Goal: Check status: Check status

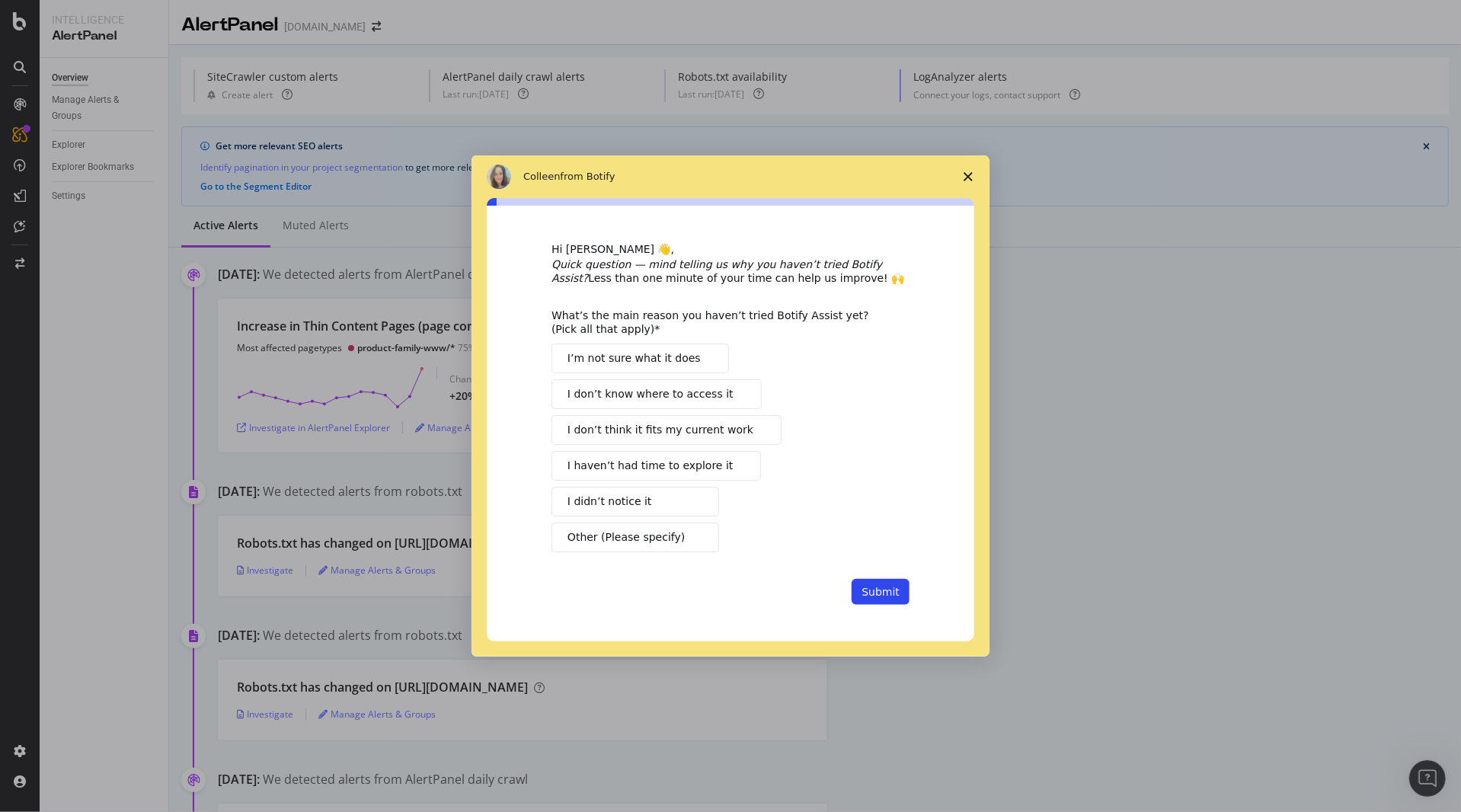
click at [970, 176] on polygon "Close survey" at bounding box center [968, 177] width 9 height 9
